Goal: Information Seeking & Learning: Learn about a topic

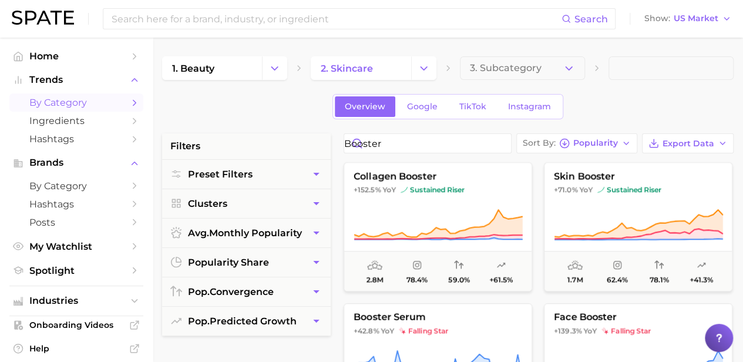
click at [60, 59] on span "Home" at bounding box center [76, 56] width 94 height 11
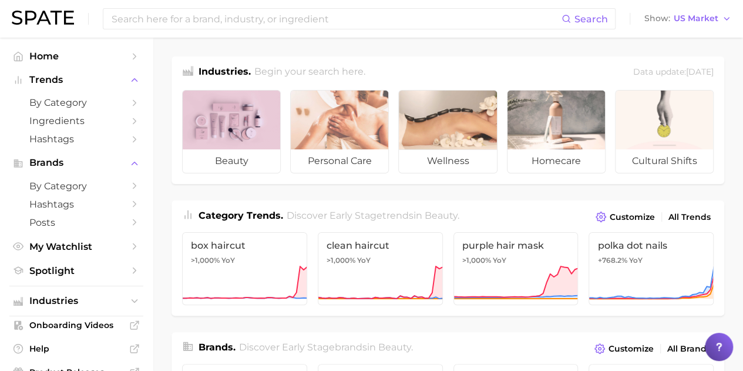
click at [235, 131] on div at bounding box center [231, 119] width 97 height 59
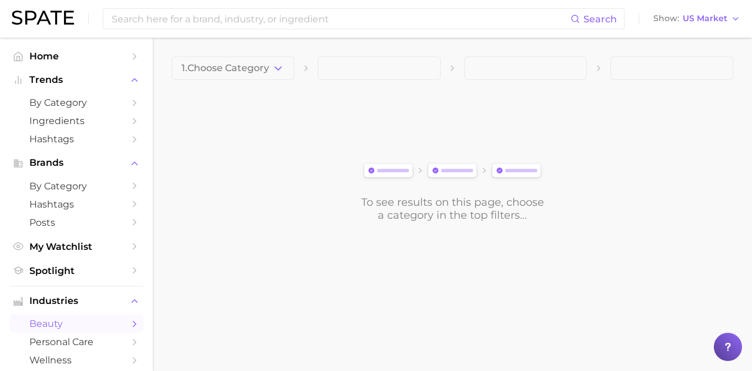
click at [273, 59] on button "1. Choose Category" at bounding box center [232, 67] width 123 height 23
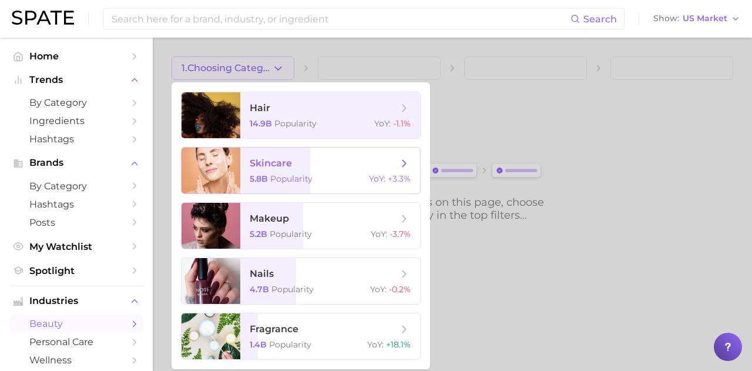
click at [321, 160] on span "skincare" at bounding box center [324, 163] width 148 height 13
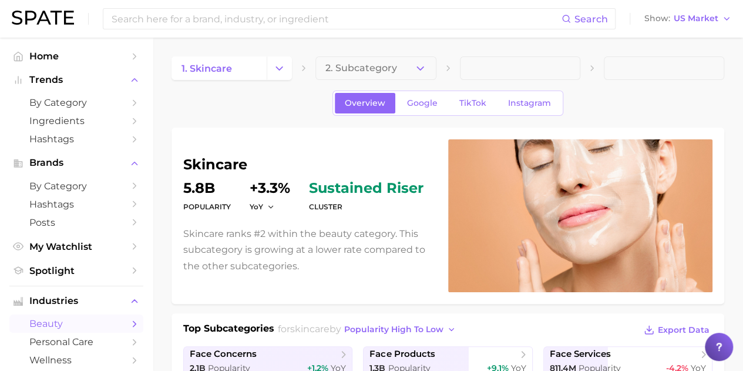
click at [425, 70] on icon "button" at bounding box center [420, 68] width 12 height 12
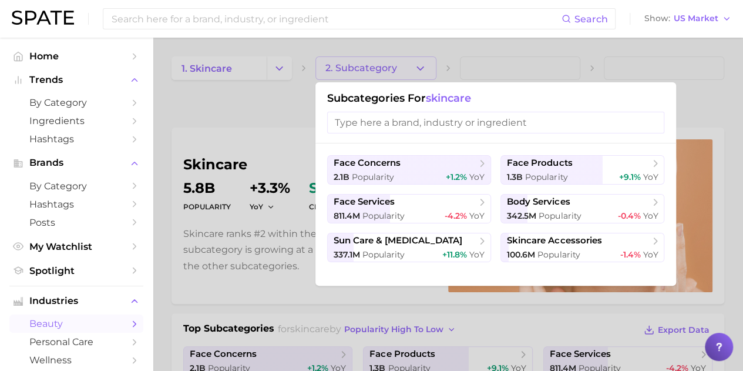
click at [425, 70] on div at bounding box center [371, 185] width 743 height 371
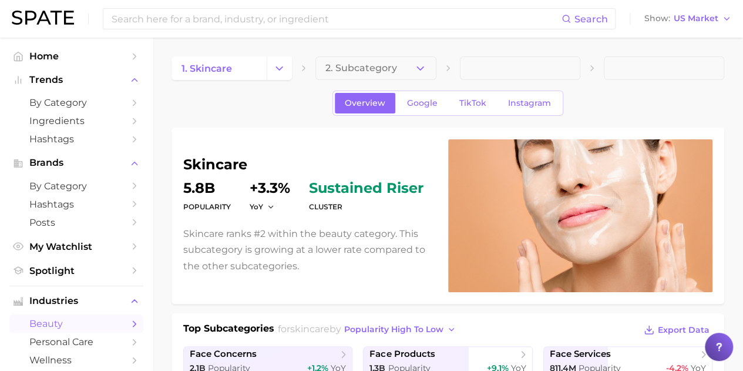
click at [129, 103] on icon "Sidebar" at bounding box center [134, 102] width 11 height 11
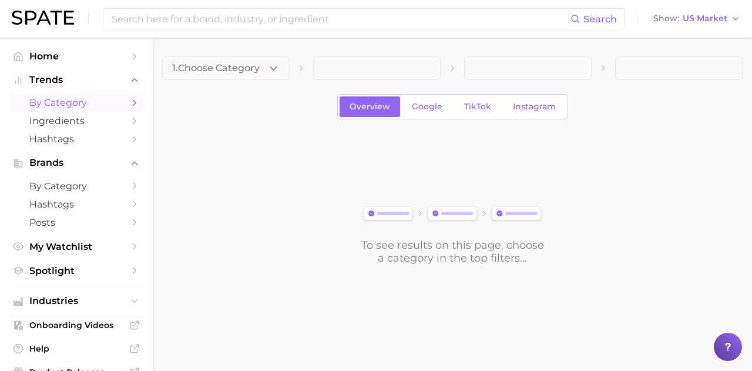
click at [268, 75] on button "1. Choose Category" at bounding box center [225, 67] width 127 height 23
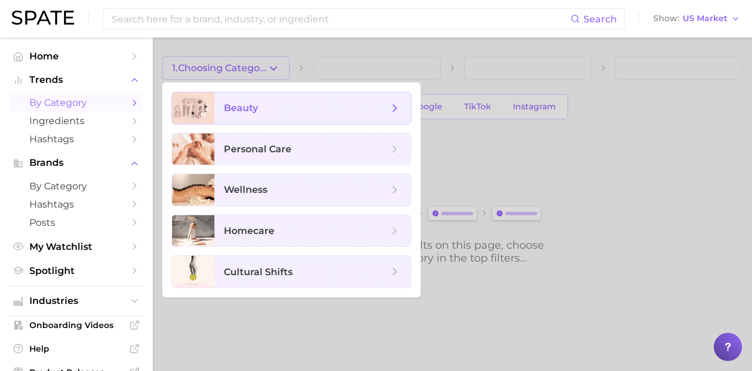
click at [281, 120] on span "beauty" at bounding box center [312, 108] width 196 height 32
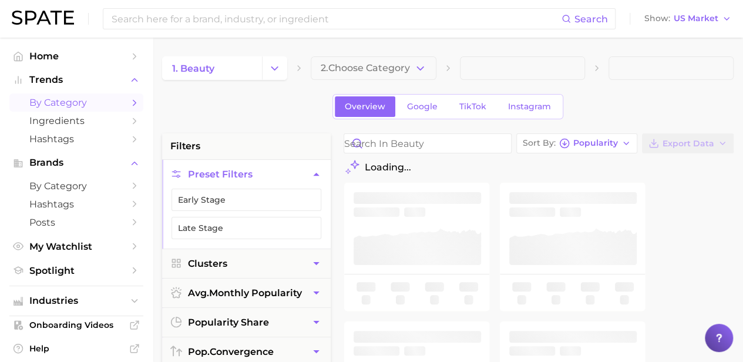
click at [438, 62] on div "1. beauty 2. Choose Category" at bounding box center [447, 67] width 571 height 23
click at [432, 63] on button "2. Choose Category" at bounding box center [373, 67] width 125 height 23
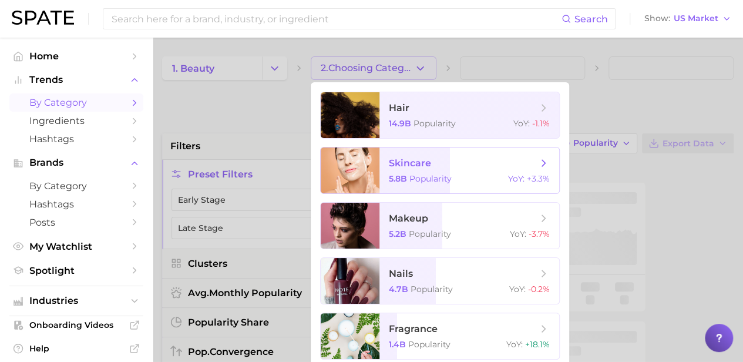
click at [426, 173] on span "skincare 5.8b Popularity YoY : +3.3%" at bounding box center [469, 170] width 180 height 46
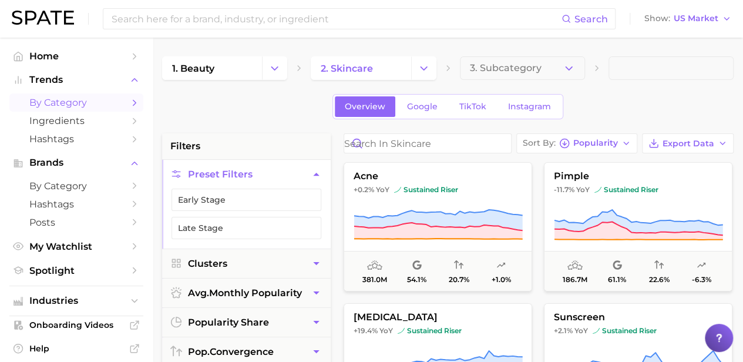
click at [568, 65] on icon "button" at bounding box center [569, 68] width 12 height 12
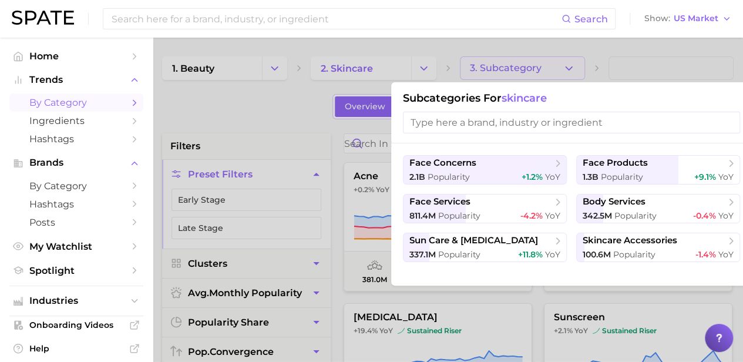
click at [552, 123] on input "search" at bounding box center [571, 123] width 337 height 22
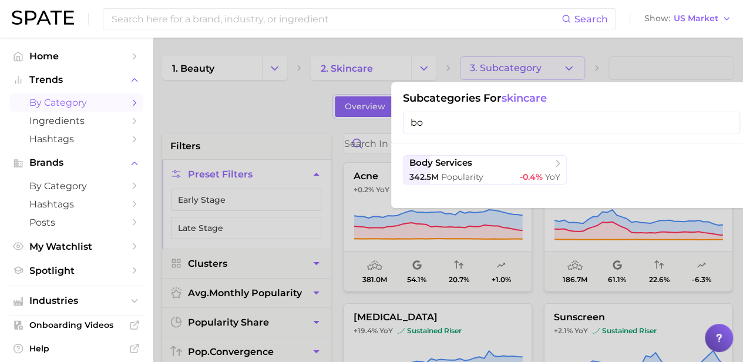
type input "b"
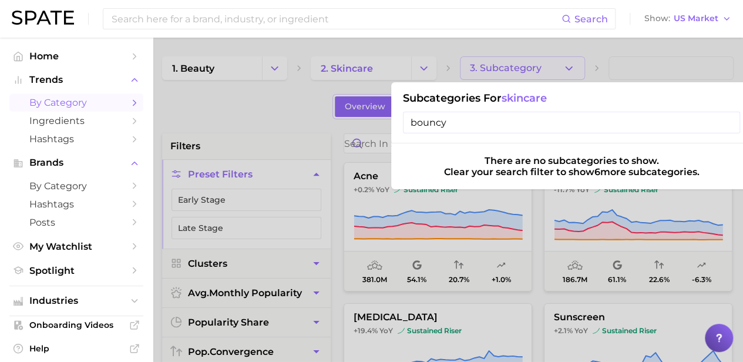
type input "bouncy"
click at [365, 127] on div at bounding box center [371, 181] width 743 height 362
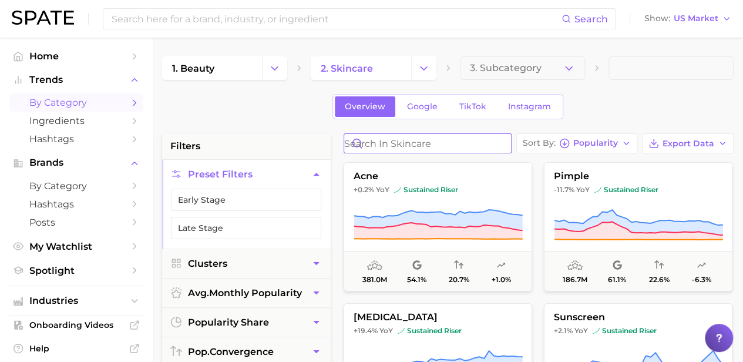
click at [400, 140] on input "Search in skincare" at bounding box center [427, 143] width 167 height 19
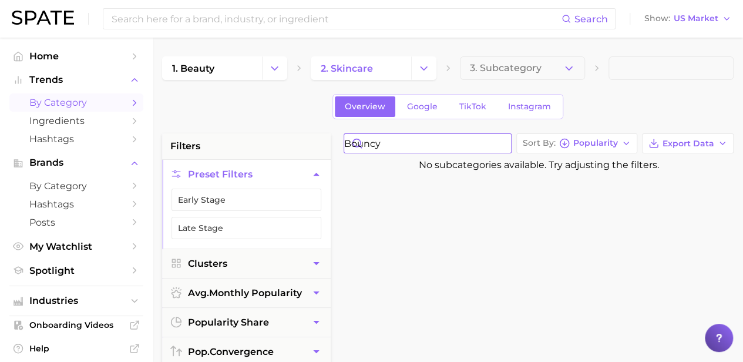
type input "bouncy"
click at [47, 51] on span "Home" at bounding box center [76, 56] width 94 height 11
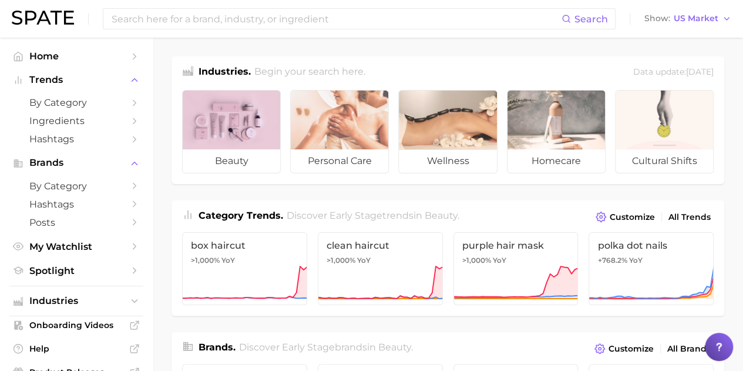
click at [265, 108] on div at bounding box center [231, 119] width 97 height 59
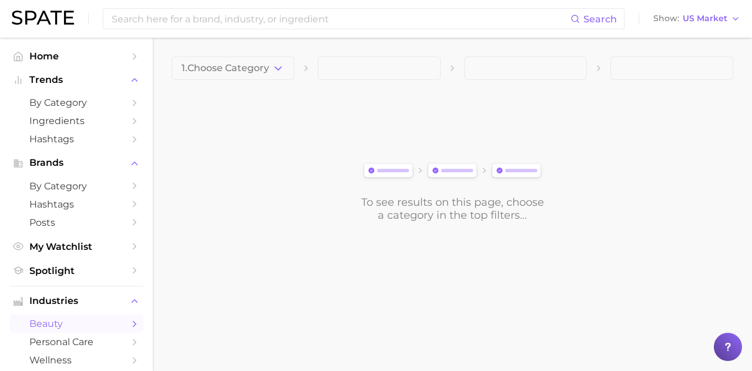
click at [264, 56] on main "1. Choose Category To see results on this page, choose a category in the top fi…" at bounding box center [452, 159] width 599 height 243
click at [264, 67] on span "1. Choose Category" at bounding box center [225, 68] width 88 height 11
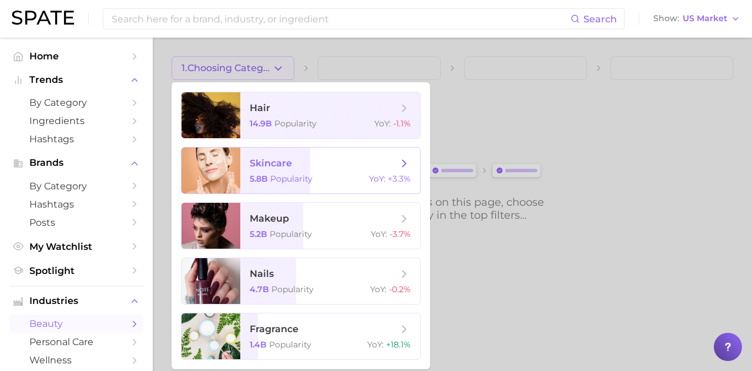
click at [274, 166] on span "skincare" at bounding box center [271, 162] width 42 height 11
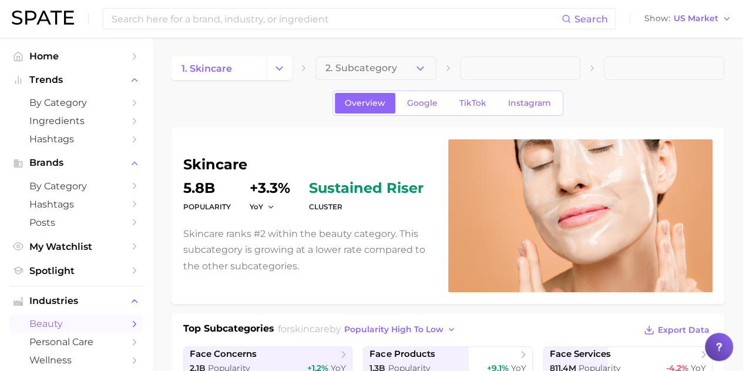
click at [420, 68] on icon "button" at bounding box center [420, 68] width 12 height 12
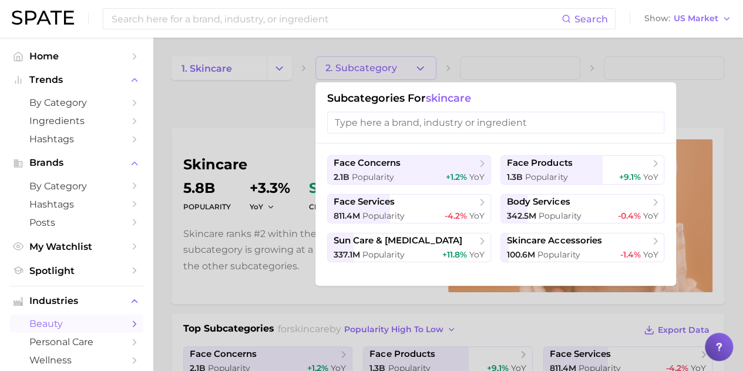
click at [426, 116] on input "search" at bounding box center [495, 123] width 337 height 22
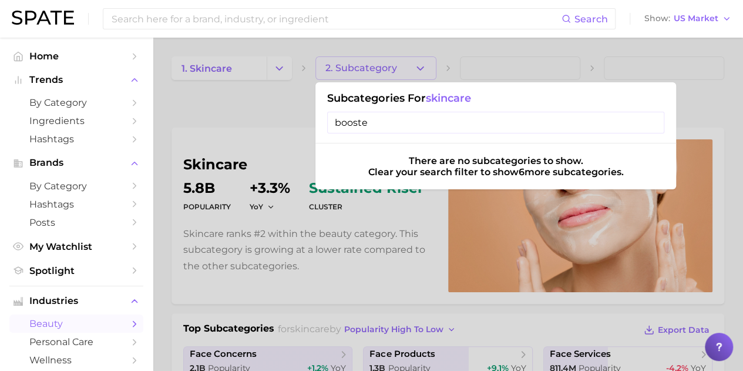
type input "booster"
click at [652, 125] on input "booster" at bounding box center [495, 123] width 337 height 22
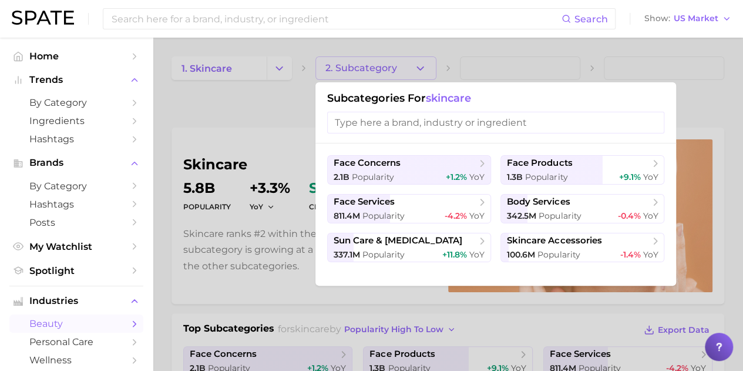
click at [428, 173] on div "2.1b Popularity +1.2% YoY" at bounding box center [409, 176] width 151 height 11
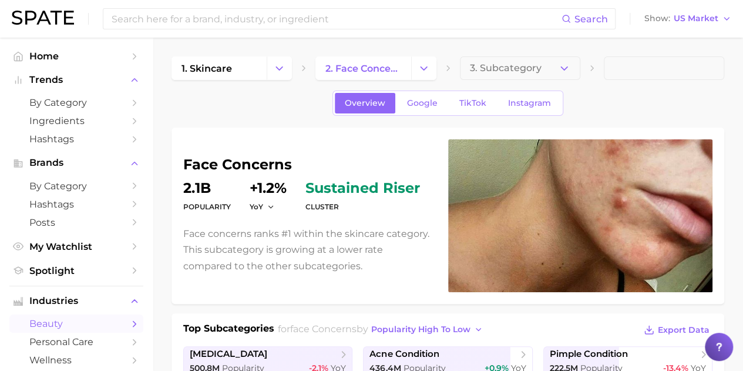
click at [528, 69] on span "3. Subcategory" at bounding box center [506, 68] width 72 height 11
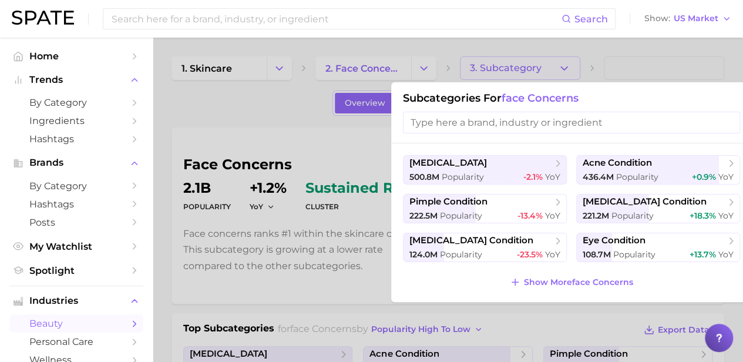
drag, startPoint x: 207, startPoint y: 102, endPoint x: 263, endPoint y: 104, distance: 55.8
click at [207, 102] on div at bounding box center [371, 181] width 743 height 362
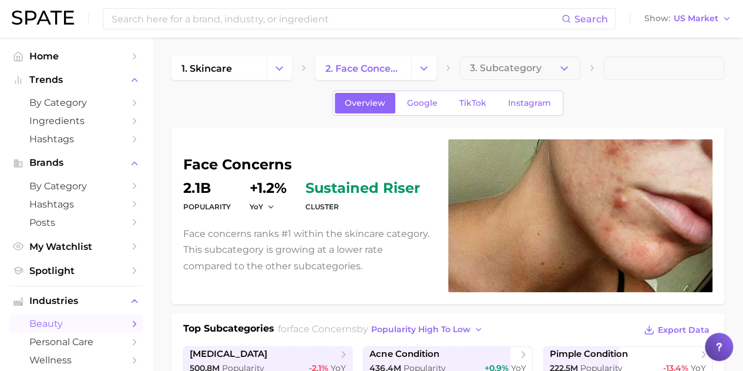
click at [420, 67] on polyline "Change Category" at bounding box center [423, 67] width 6 height 3
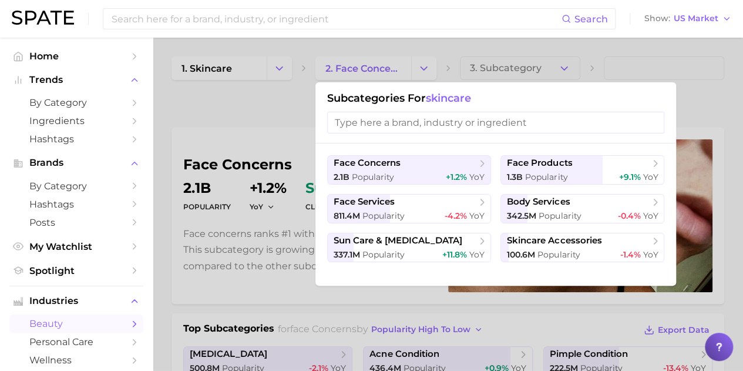
click at [305, 95] on div at bounding box center [371, 185] width 743 height 371
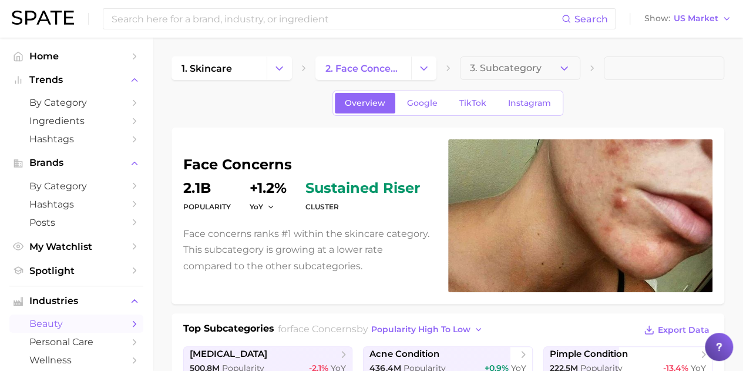
click at [382, 70] on span "2. face concerns" at bounding box center [362, 68] width 75 height 11
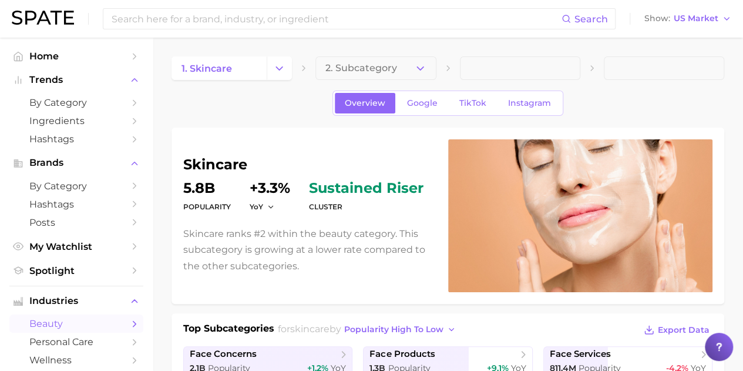
click at [34, 25] on link at bounding box center [43, 19] width 62 height 16
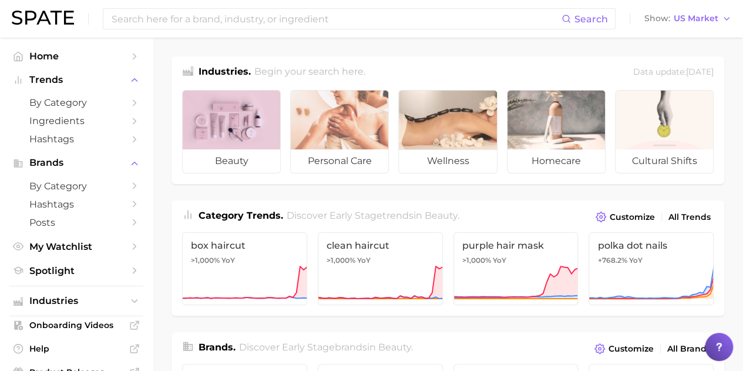
click at [218, 157] on span "beauty" at bounding box center [231, 160] width 97 height 23
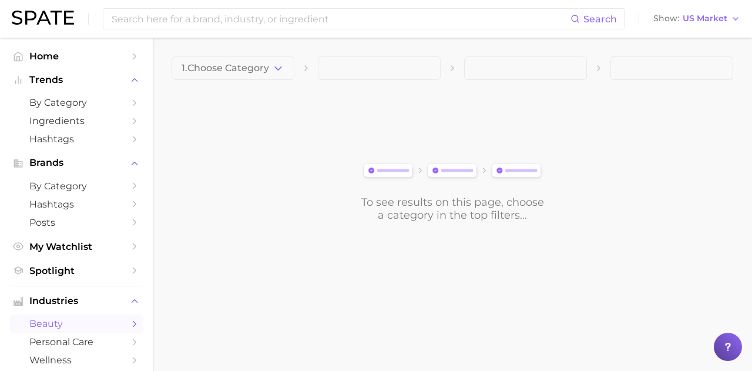
click at [237, 76] on button "1. Choose Category" at bounding box center [232, 67] width 123 height 23
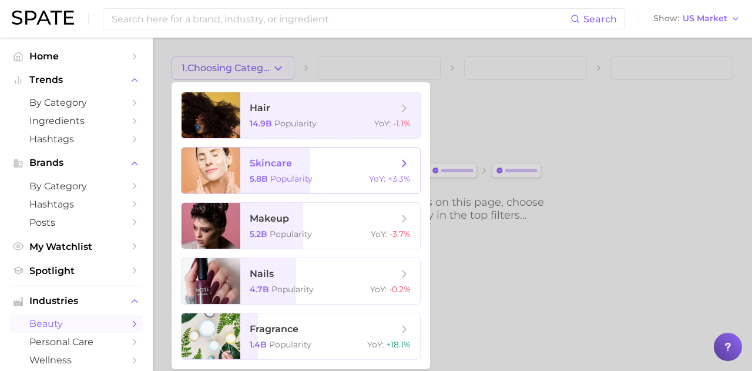
click at [260, 160] on span "skincare" at bounding box center [271, 162] width 42 height 11
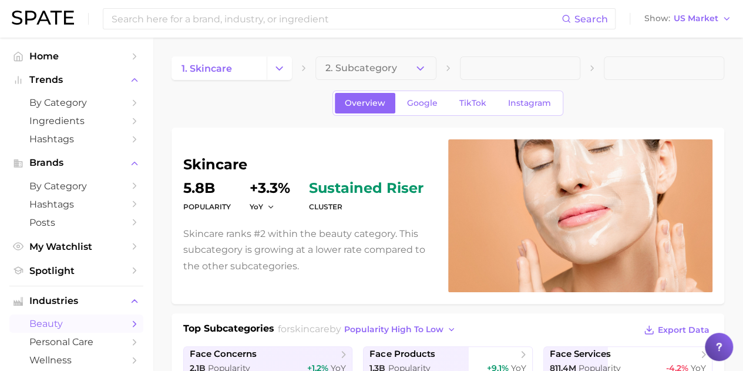
click at [429, 103] on span "Google" at bounding box center [422, 103] width 31 height 10
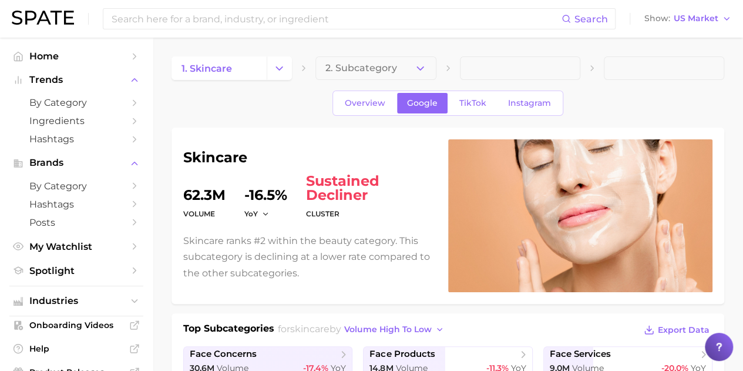
click at [381, 110] on link "Overview" at bounding box center [365, 103] width 60 height 21
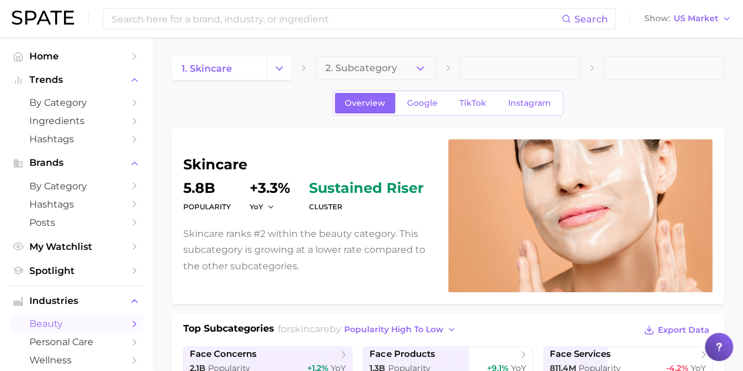
click at [416, 107] on span "Google" at bounding box center [422, 103] width 31 height 10
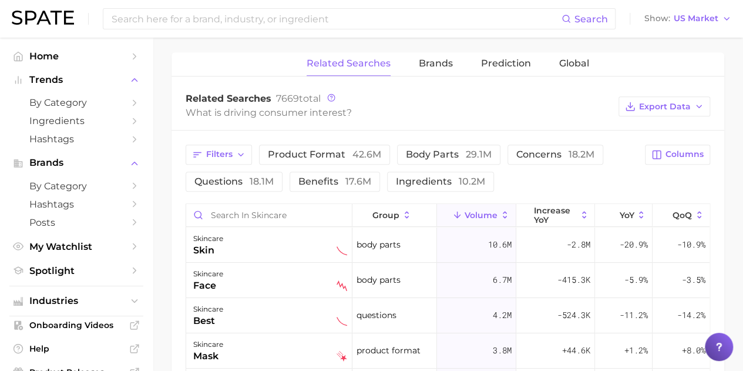
scroll to position [529, 0]
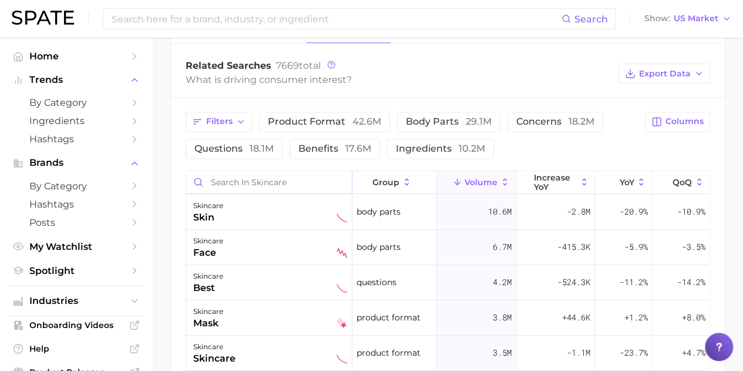
click at [229, 181] on input "Search in skincare" at bounding box center [269, 182] width 166 height 22
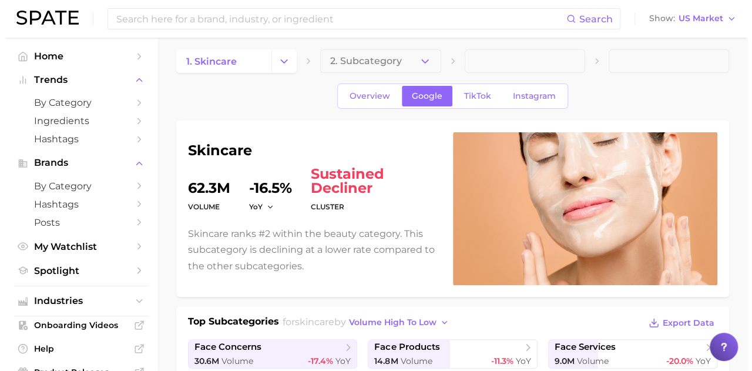
scroll to position [0, 0]
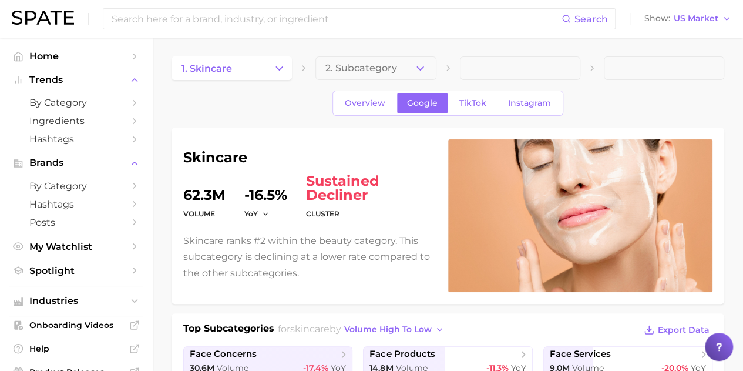
type input "booster"
click at [371, 105] on span "Overview" at bounding box center [365, 103] width 41 height 10
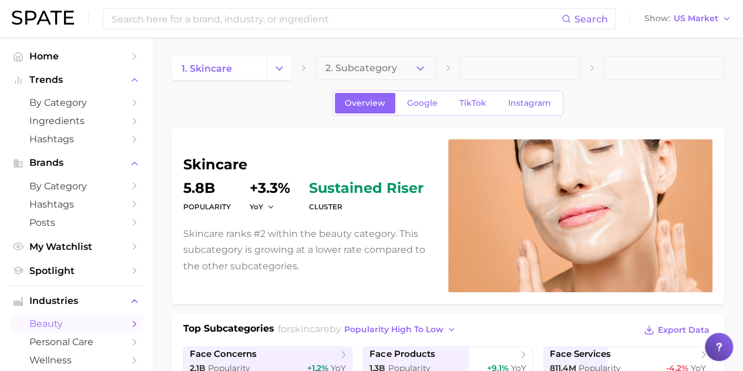
click at [108, 107] on span "by Category" at bounding box center [76, 102] width 94 height 11
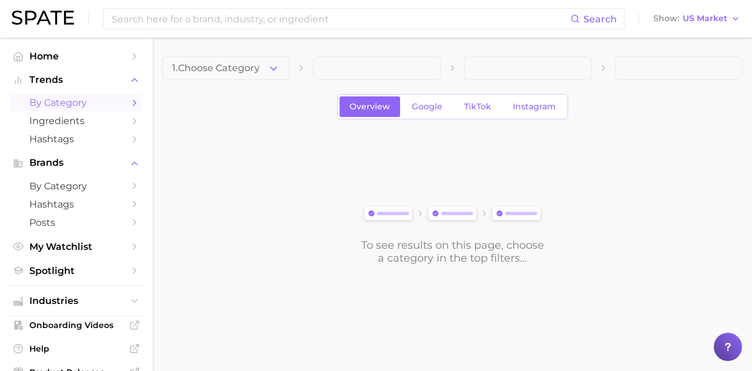
click at [263, 65] on button "1. Choose Category" at bounding box center [225, 67] width 127 height 23
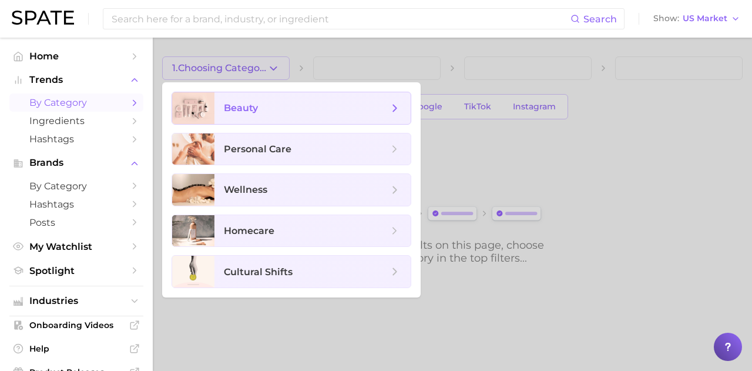
click at [264, 113] on span "beauty" at bounding box center [306, 108] width 164 height 13
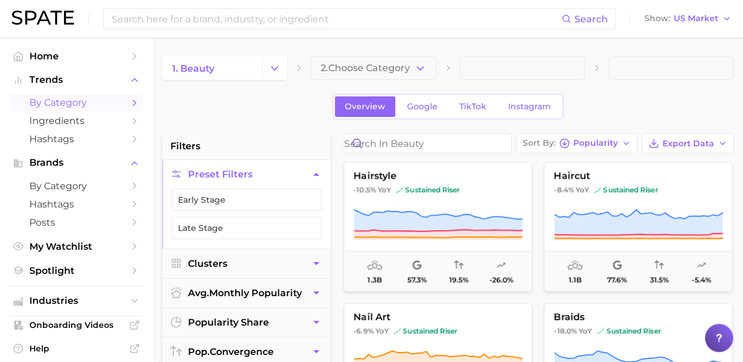
click at [423, 71] on icon "button" at bounding box center [420, 68] width 12 height 12
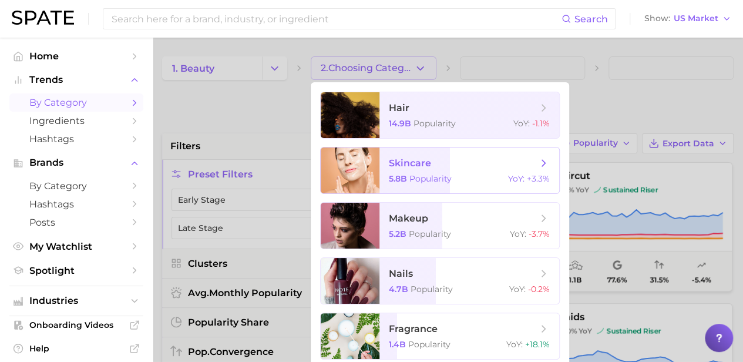
click at [411, 157] on span "skincare" at bounding box center [410, 162] width 42 height 11
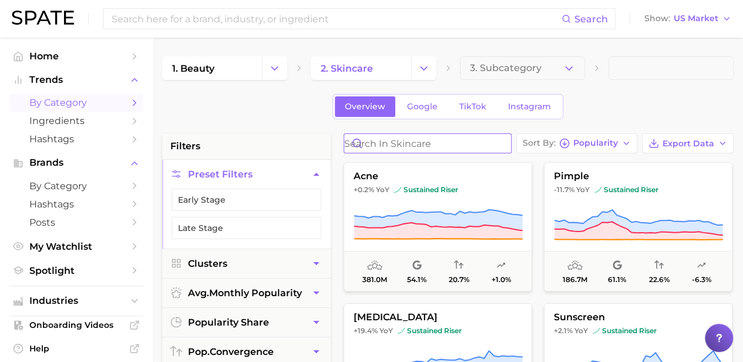
click at [396, 143] on input "Search in skincare" at bounding box center [427, 143] width 167 height 19
type input "b"
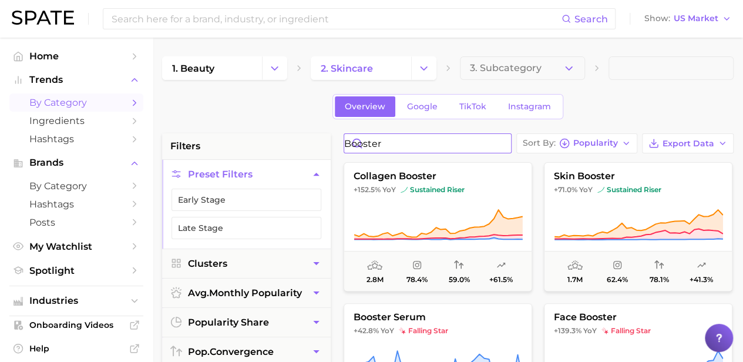
type input "booster"
click at [592, 207] on button "skin booster +71.0% YoY sustained riser 1.7m 62.4% 78.1% +41.3%" at bounding box center [638, 226] width 189 height 129
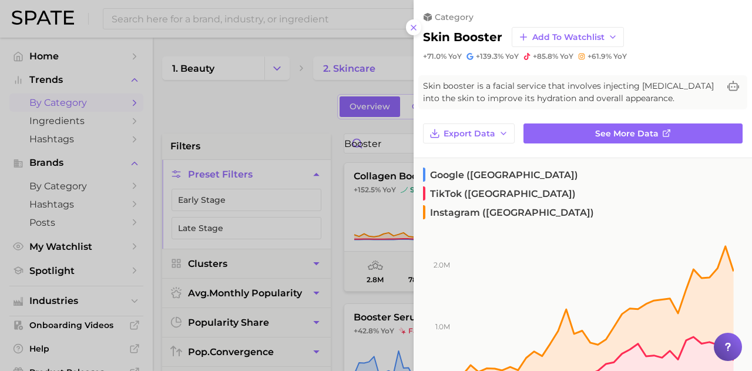
click at [621, 140] on link "See more data" at bounding box center [632, 133] width 219 height 20
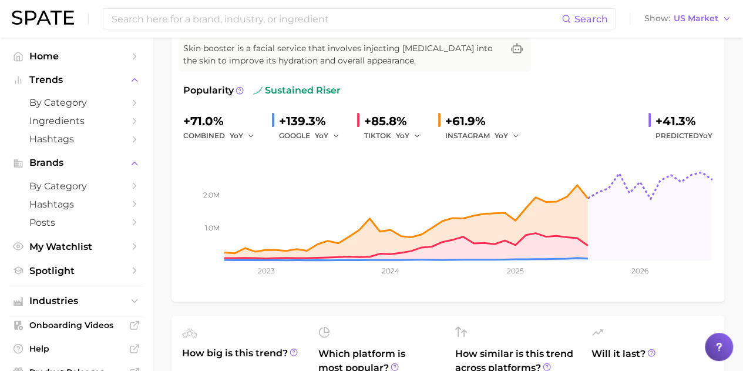
scroll to position [59, 0]
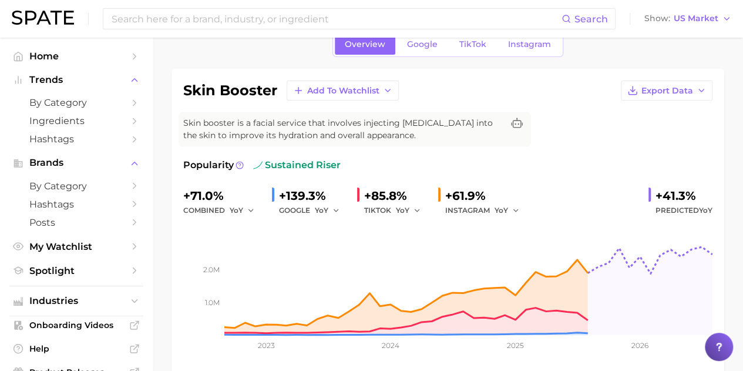
click at [424, 48] on span "Google" at bounding box center [422, 44] width 31 height 10
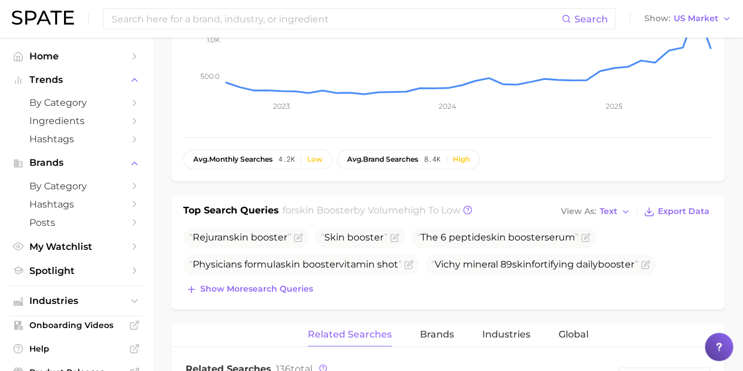
scroll to position [59, 0]
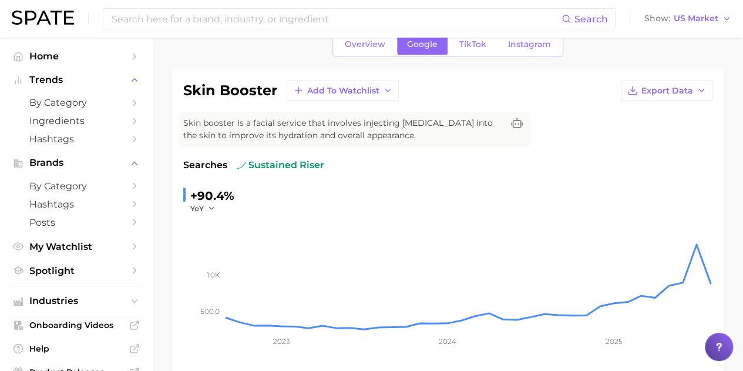
click at [432, 45] on span "Google" at bounding box center [422, 44] width 31 height 10
click at [378, 53] on link "Overview" at bounding box center [365, 44] width 60 height 21
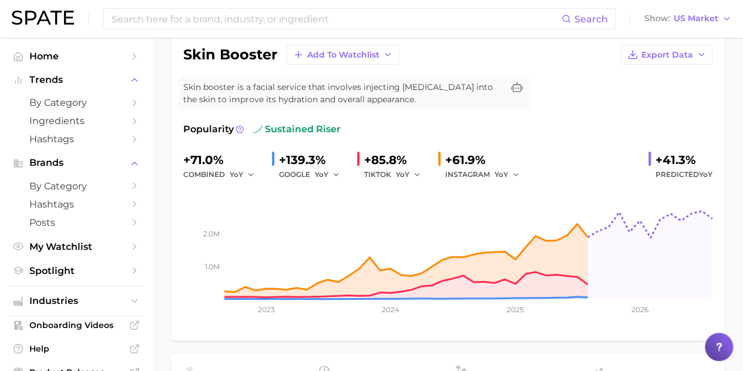
scroll to position [59, 0]
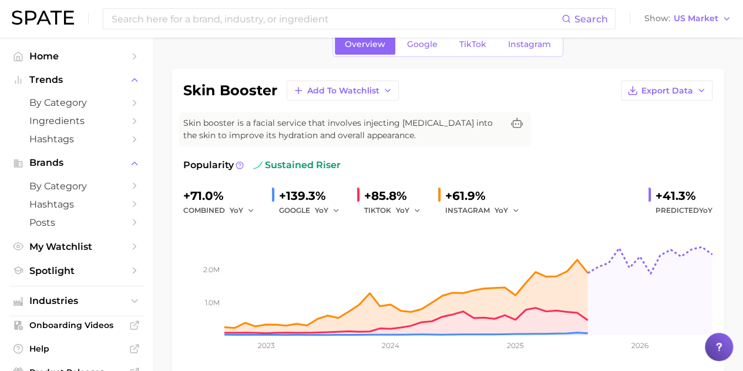
click at [435, 50] on link "Google" at bounding box center [422, 44] width 51 height 21
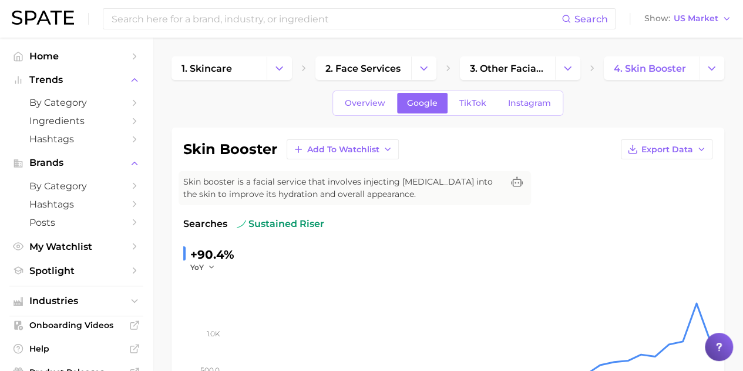
click at [356, 104] on span "Overview" at bounding box center [365, 103] width 41 height 10
